Goal: Answer question/provide support

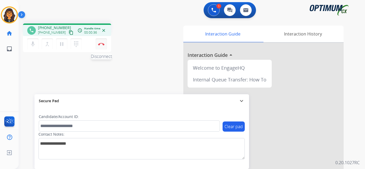
click at [101, 45] on img at bounding box center [101, 44] width 6 height 3
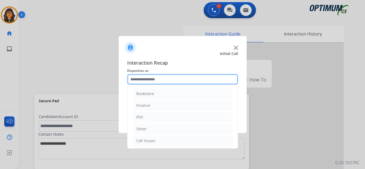
click at [138, 82] on input "text" at bounding box center [182, 79] width 111 height 11
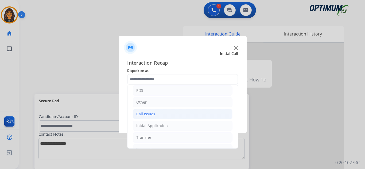
click at [148, 115] on div "Call Issues" at bounding box center [145, 113] width 19 height 5
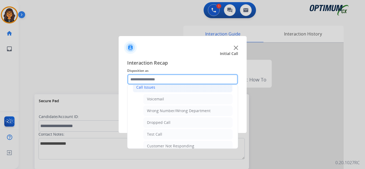
scroll to position [80, 0]
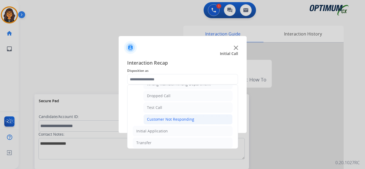
click at [179, 120] on div "Customer Not Responding" at bounding box center [170, 119] width 47 height 5
type input "**********"
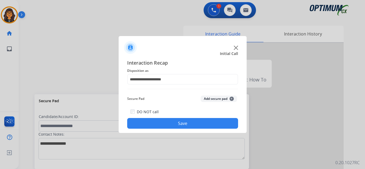
click at [177, 120] on button "Save" at bounding box center [182, 123] width 111 height 11
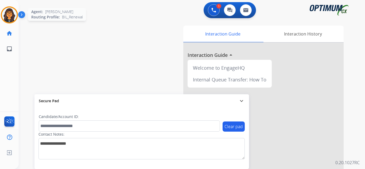
click at [11, 14] on img at bounding box center [9, 14] width 15 height 15
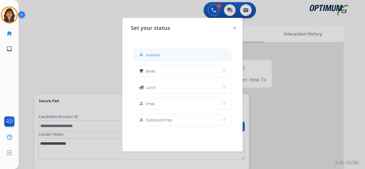
click at [152, 56] on span "Available" at bounding box center [153, 55] width 14 height 6
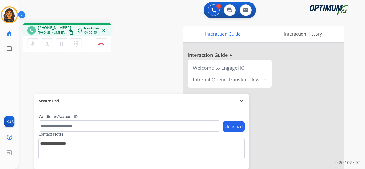
click at [69, 34] on mat-icon "content_copy" at bounding box center [71, 32] width 5 height 5
click at [100, 43] on img at bounding box center [101, 44] width 6 height 3
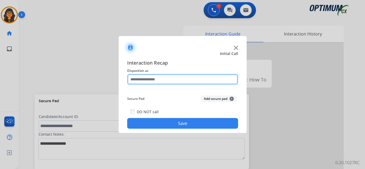
click at [131, 79] on input "text" at bounding box center [182, 79] width 111 height 11
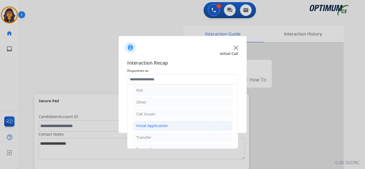
click at [159, 125] on div "Initial Application" at bounding box center [152, 125] width 32 height 5
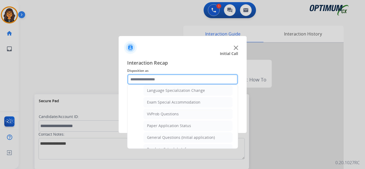
scroll to position [294, 0]
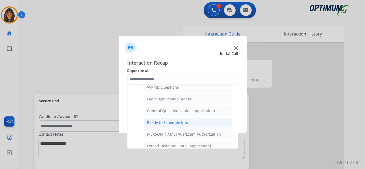
click at [170, 122] on div "Ready to Schedule Info" at bounding box center [167, 122] width 41 height 5
type input "**********"
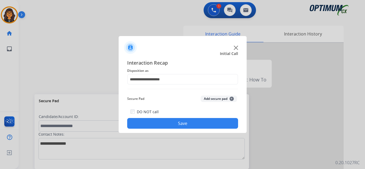
click at [171, 126] on button "Save" at bounding box center [182, 123] width 111 height 11
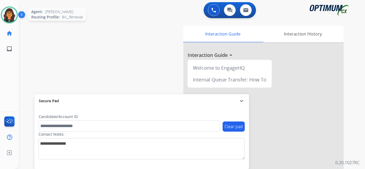
drag, startPoint x: 7, startPoint y: 16, endPoint x: 15, endPoint y: 18, distance: 7.6
click at [8, 16] on img at bounding box center [9, 14] width 15 height 15
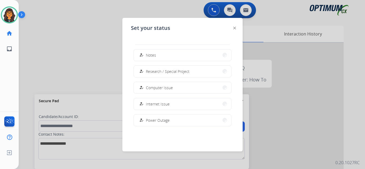
scroll to position [133, 0]
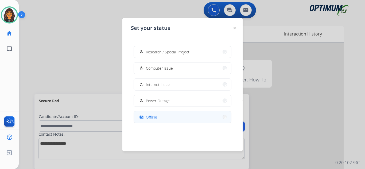
click at [149, 118] on span "Offline" at bounding box center [151, 117] width 11 height 6
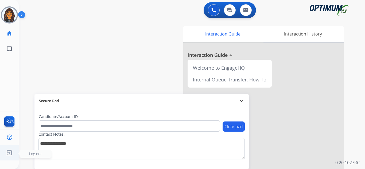
click at [5, 153] on img at bounding box center [10, 153] width 10 height 10
